Goal: Manage account settings

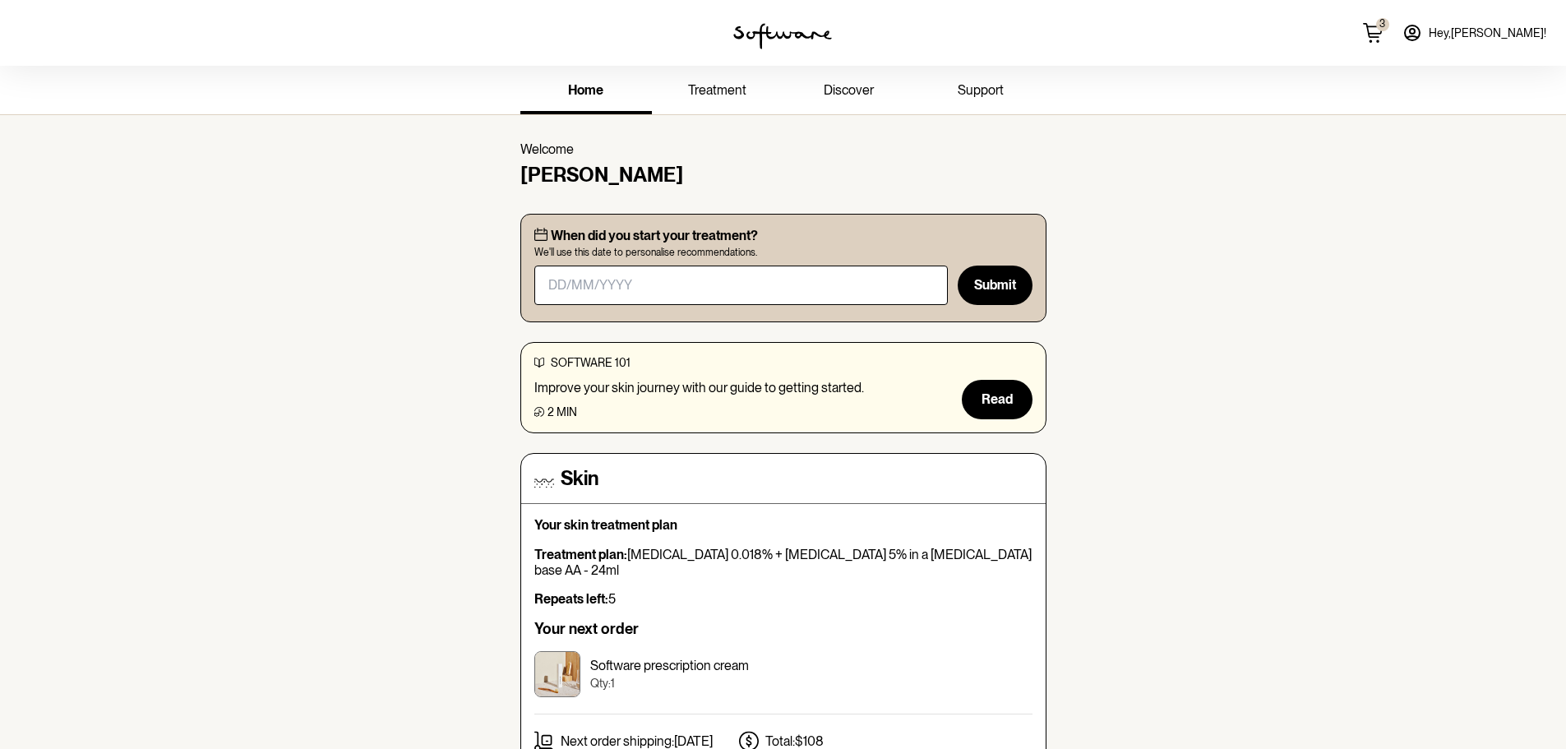
click at [1383, 36] on icon at bounding box center [1373, 33] width 20 height 20
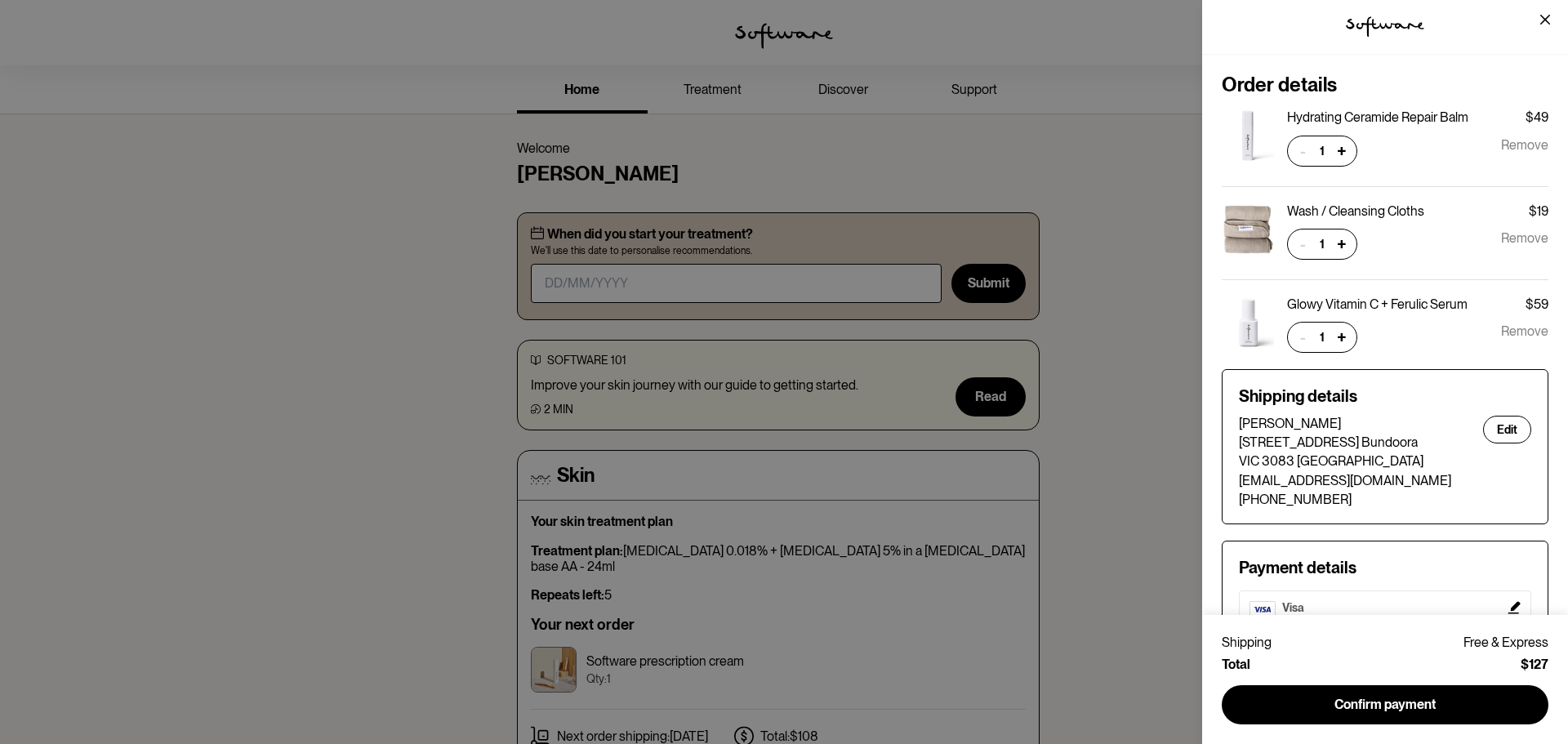
click at [1513, 231] on span "Remove" at bounding box center [1525, 243] width 48 height 31
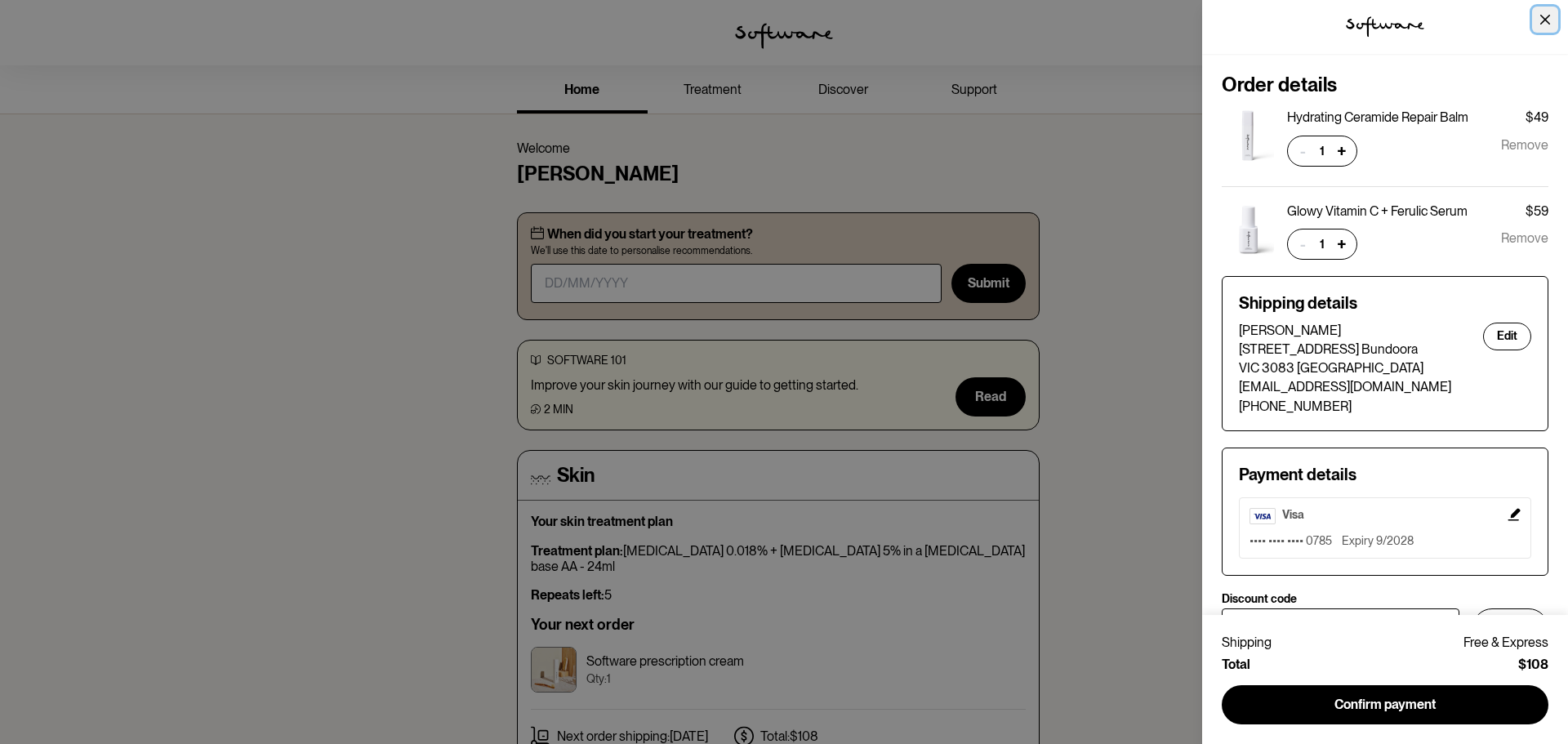
click at [1538, 9] on button "Close" at bounding box center [1545, 20] width 26 height 26
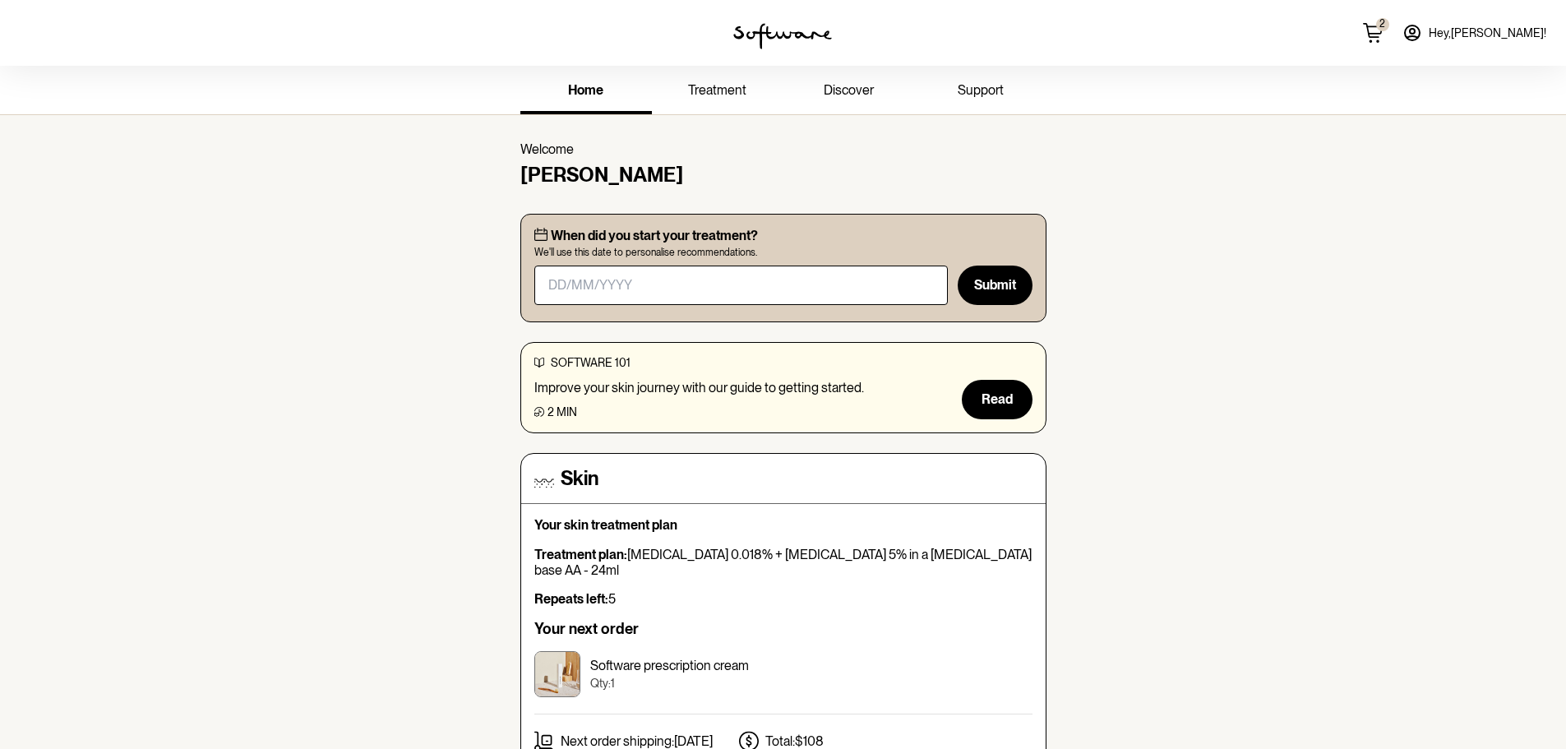
click at [1512, 30] on span "Hey, [PERSON_NAME] !" at bounding box center [1488, 33] width 118 height 14
